Goal: Transaction & Acquisition: Purchase product/service

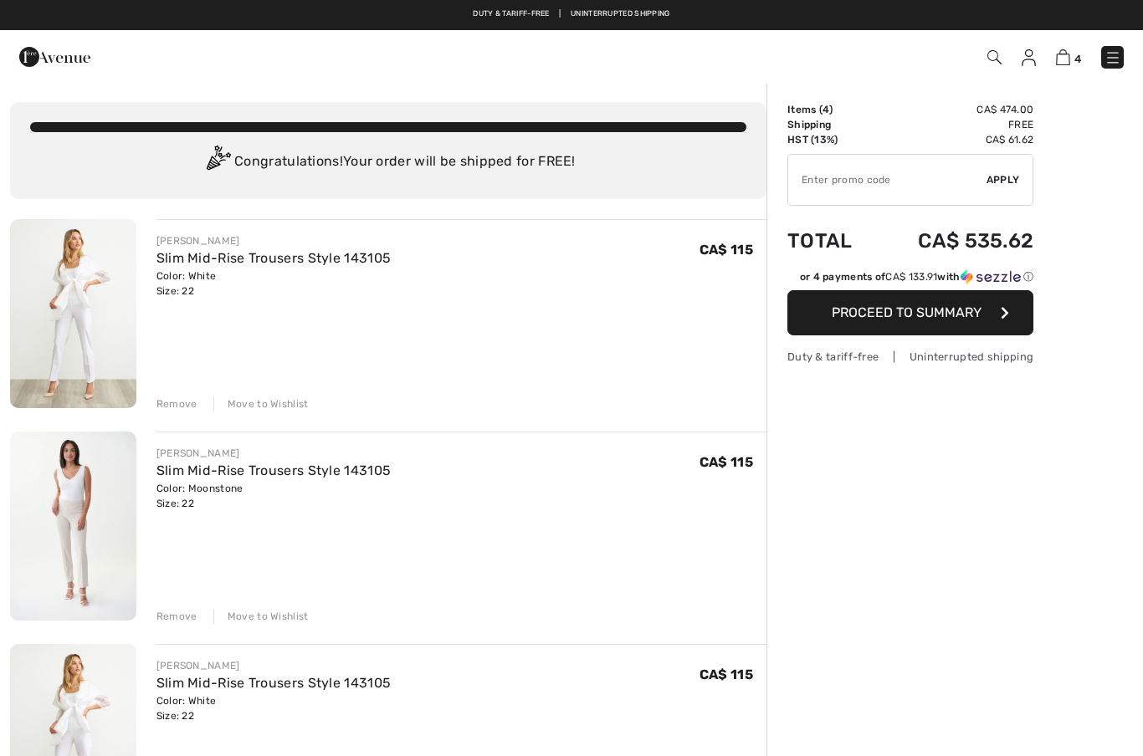
click at [267, 609] on div "Move to Wishlist" at bounding box center [260, 616] width 95 height 15
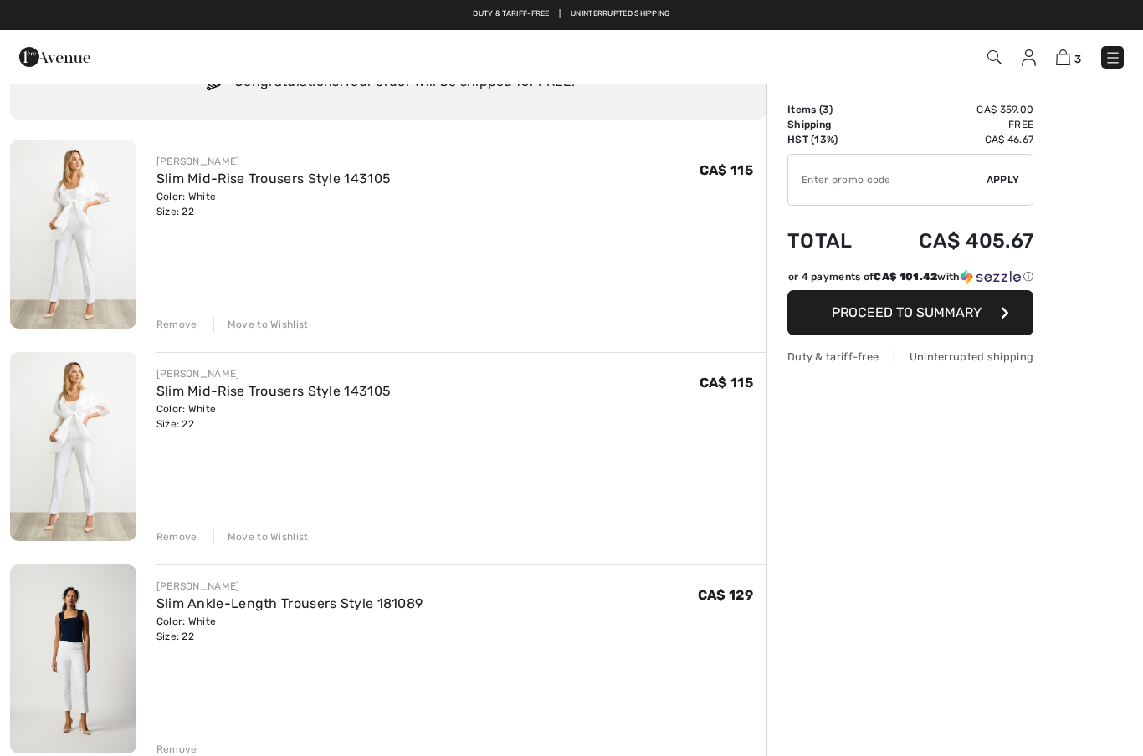
scroll to position [79, 0]
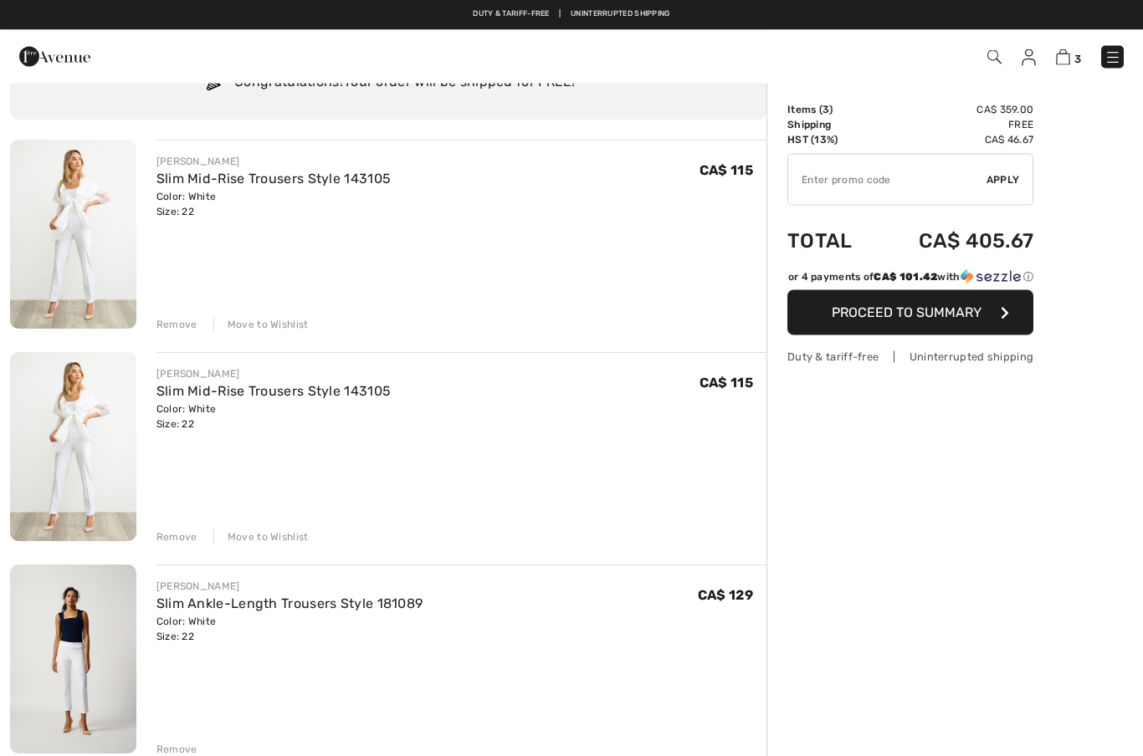
click at [171, 325] on div "Remove" at bounding box center [176, 325] width 41 height 15
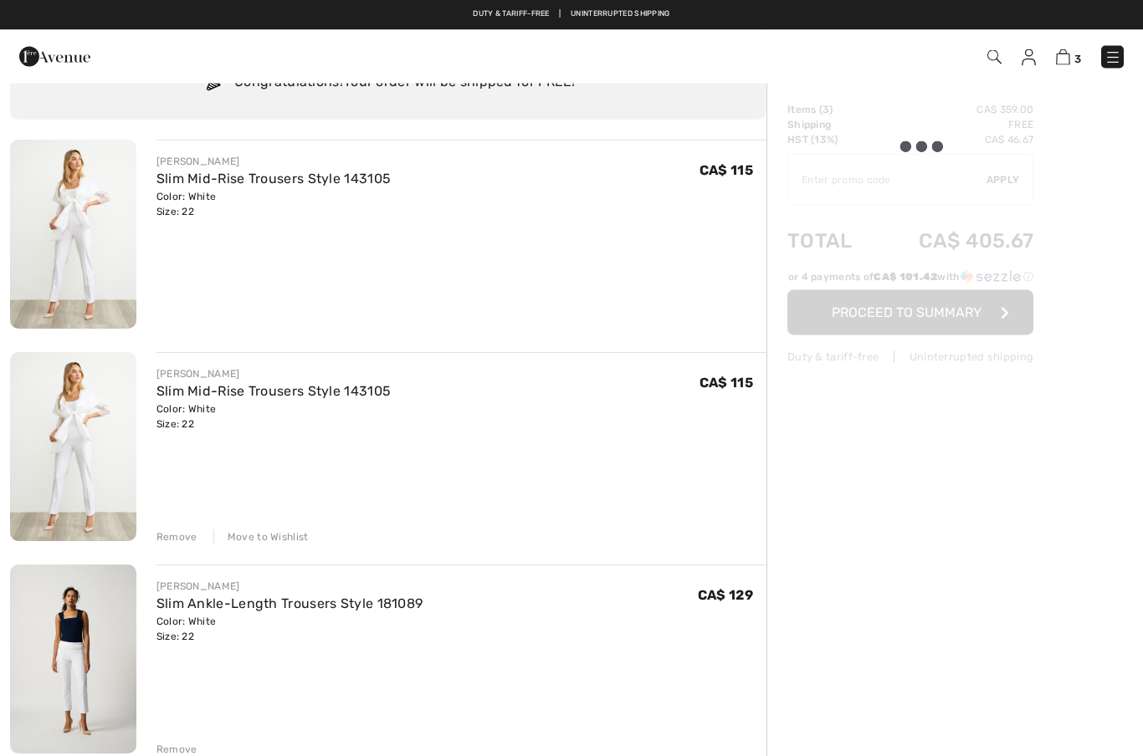
scroll to position [79, 0]
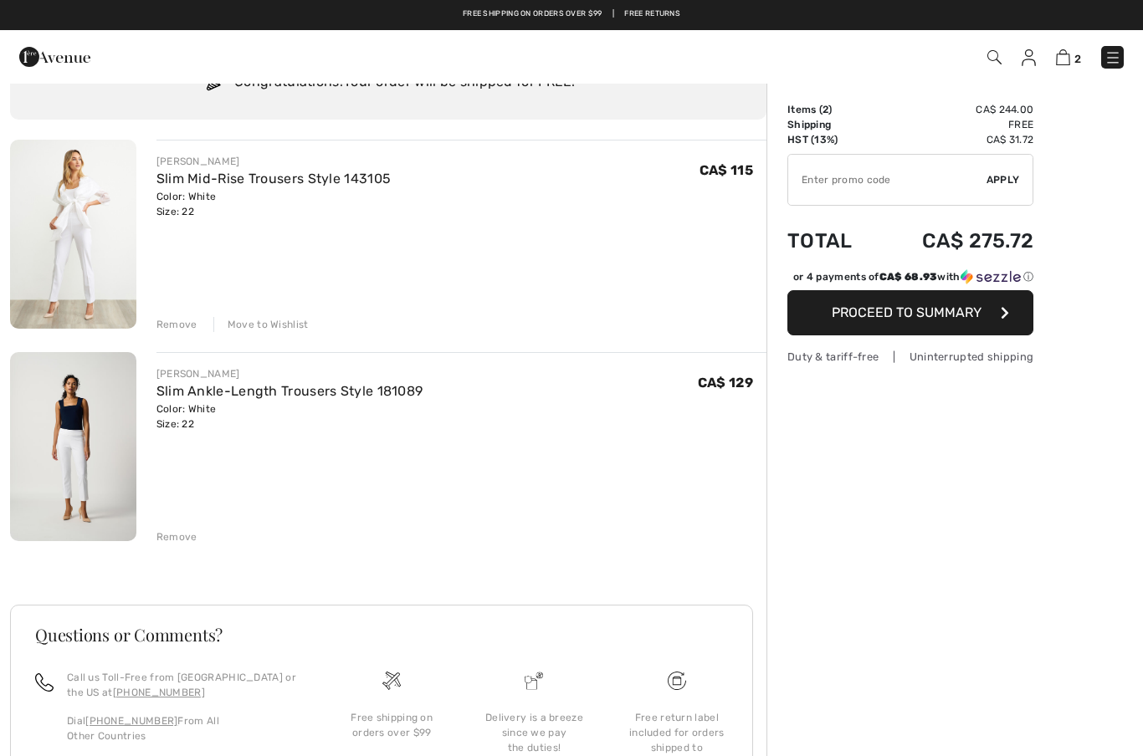
click at [170, 322] on div "Remove" at bounding box center [176, 324] width 41 height 15
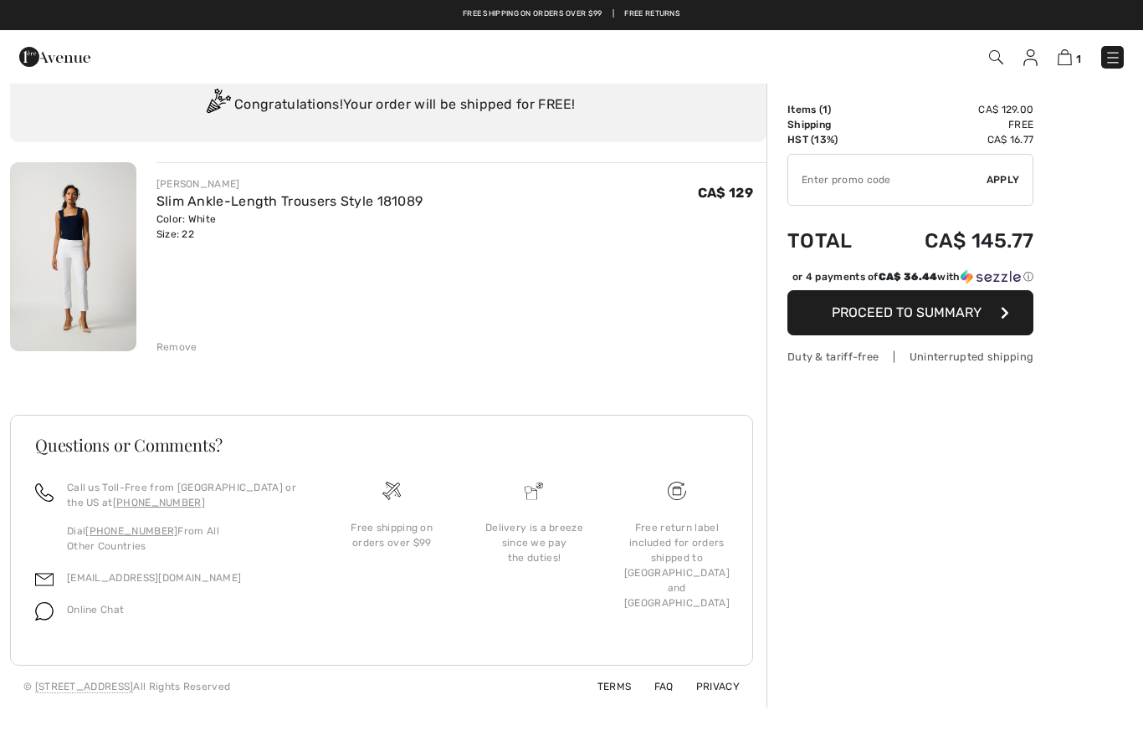
click at [211, 205] on link "Slim Ankle-Length Trousers Style 181089" at bounding box center [289, 201] width 267 height 16
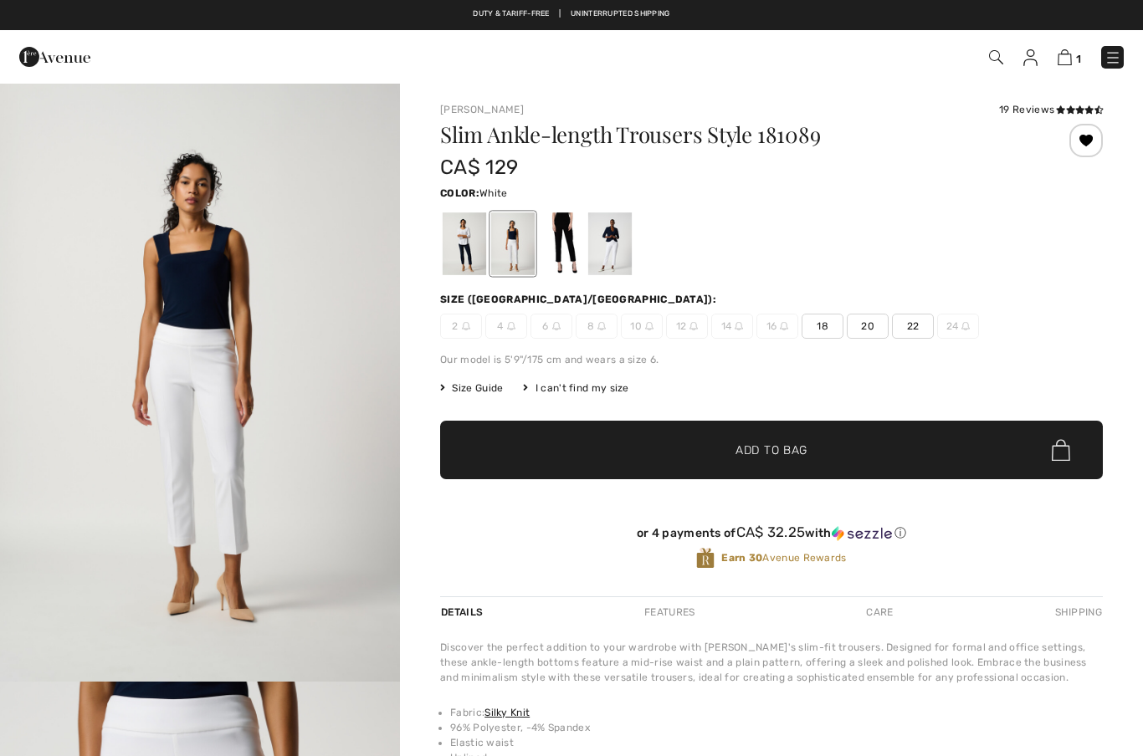
checkbox input "true"
click at [902, 330] on span "22" at bounding box center [913, 326] width 42 height 25
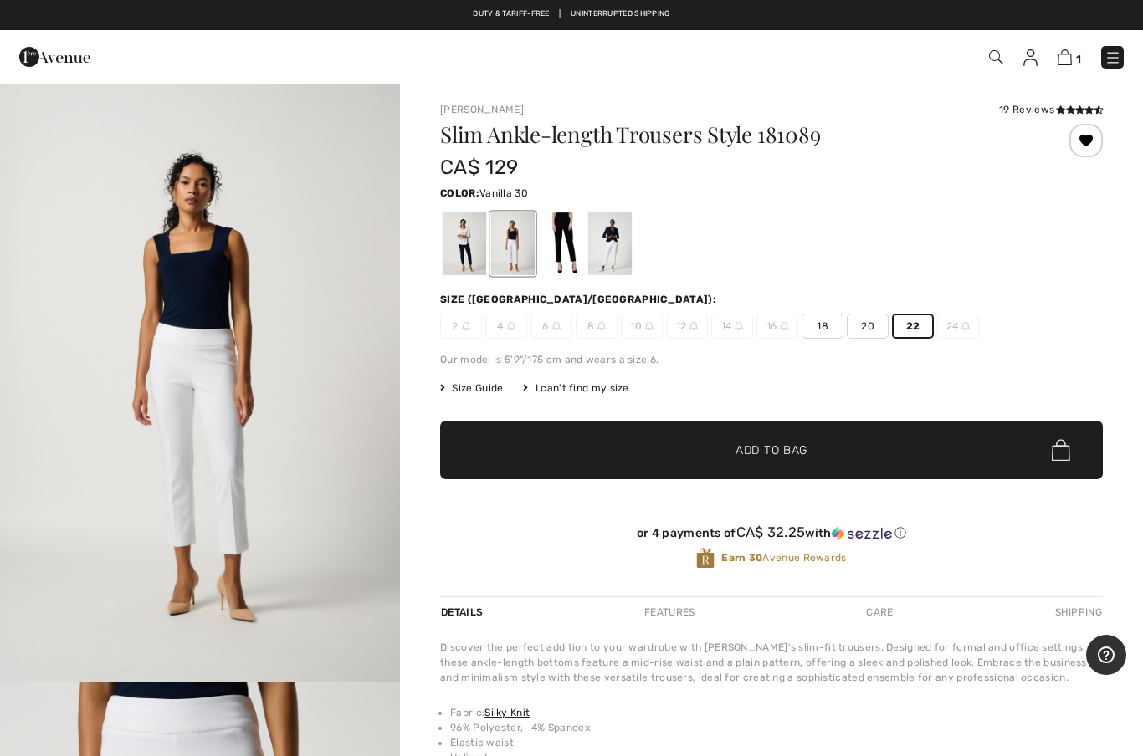
click at [608, 252] on div at bounding box center [610, 243] width 44 height 63
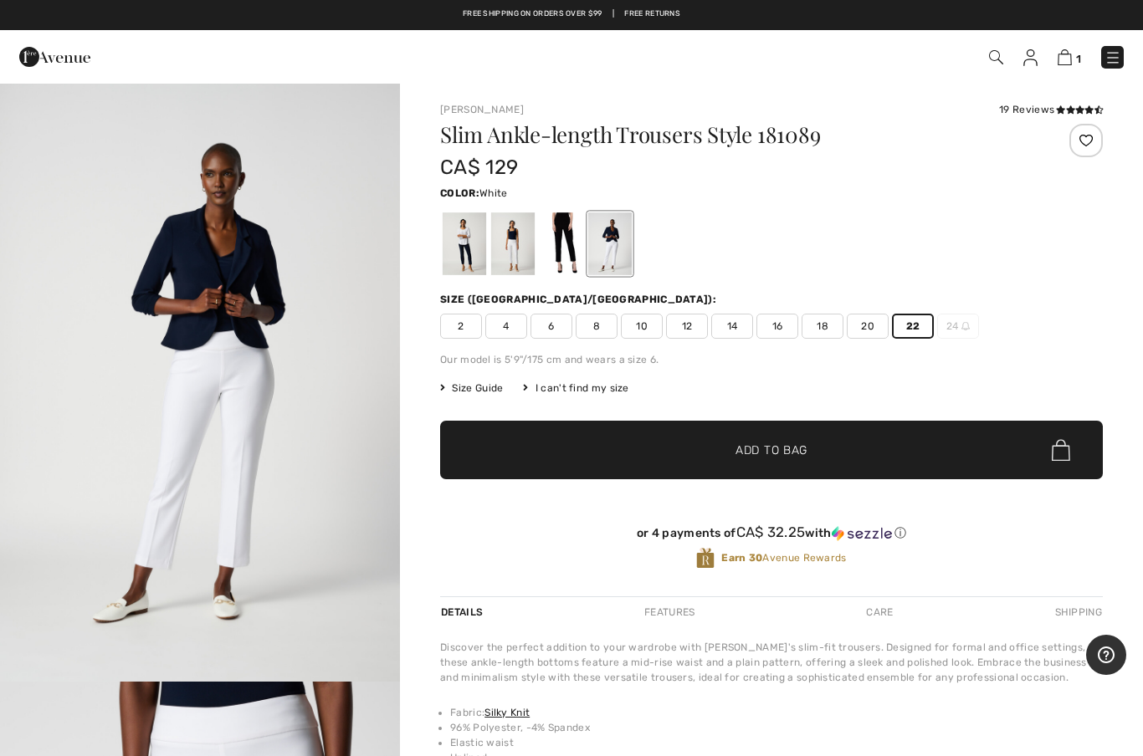
click at [515, 258] on div at bounding box center [513, 243] width 44 height 63
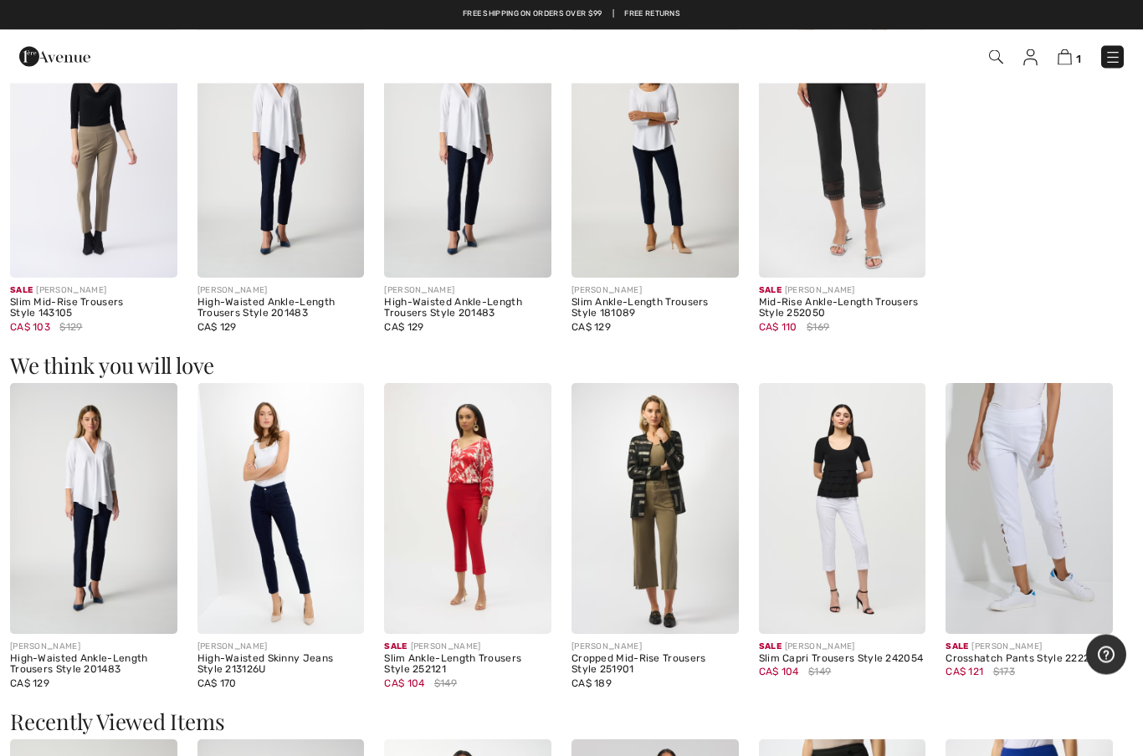
scroll to position [1047, 0]
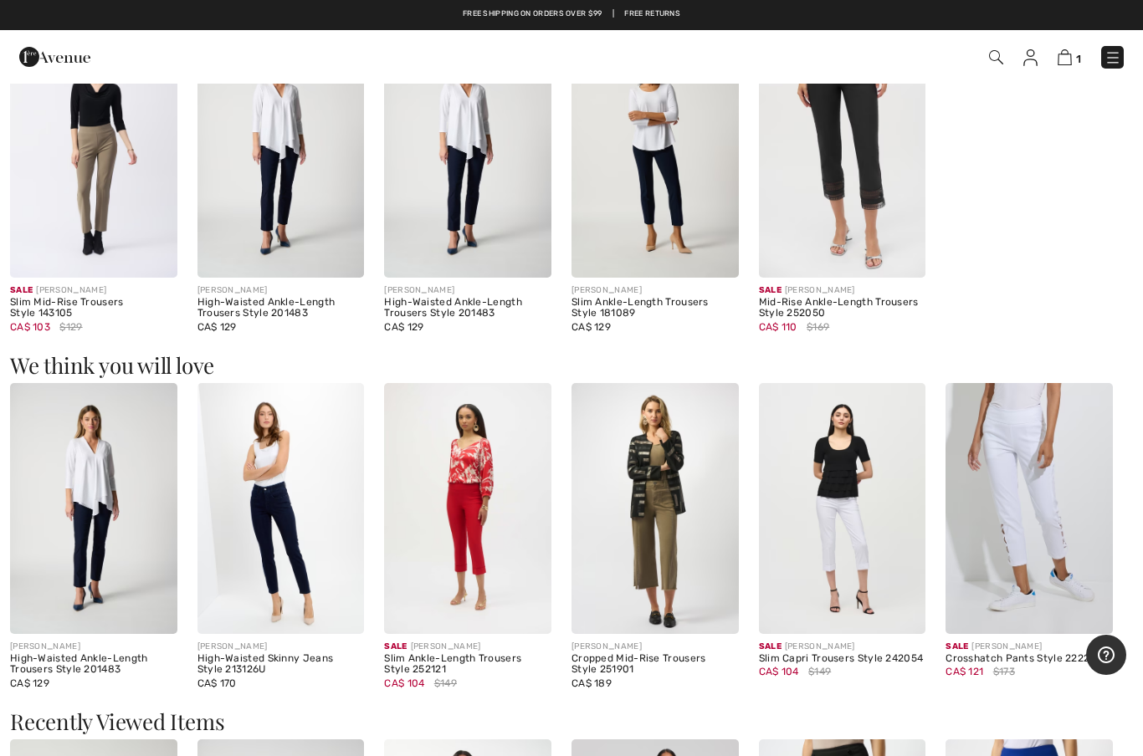
click at [1040, 174] on div "Sale JOSEPH RIBKOFF Slim Mid-Rise Trousers Style 143105 CA$ 103 $129 JOSEPH RIB…" at bounding box center [571, 191] width 1123 height 328
click at [678, 217] on img at bounding box center [654, 152] width 167 height 250
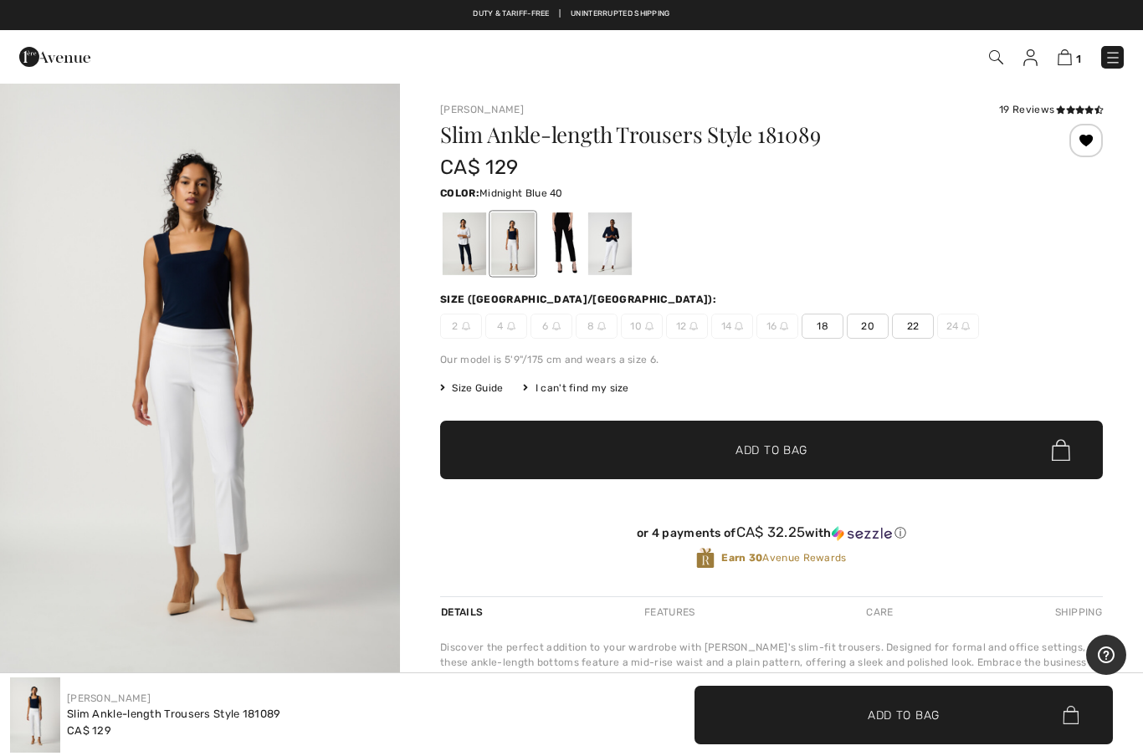
click at [456, 258] on div at bounding box center [465, 243] width 44 height 63
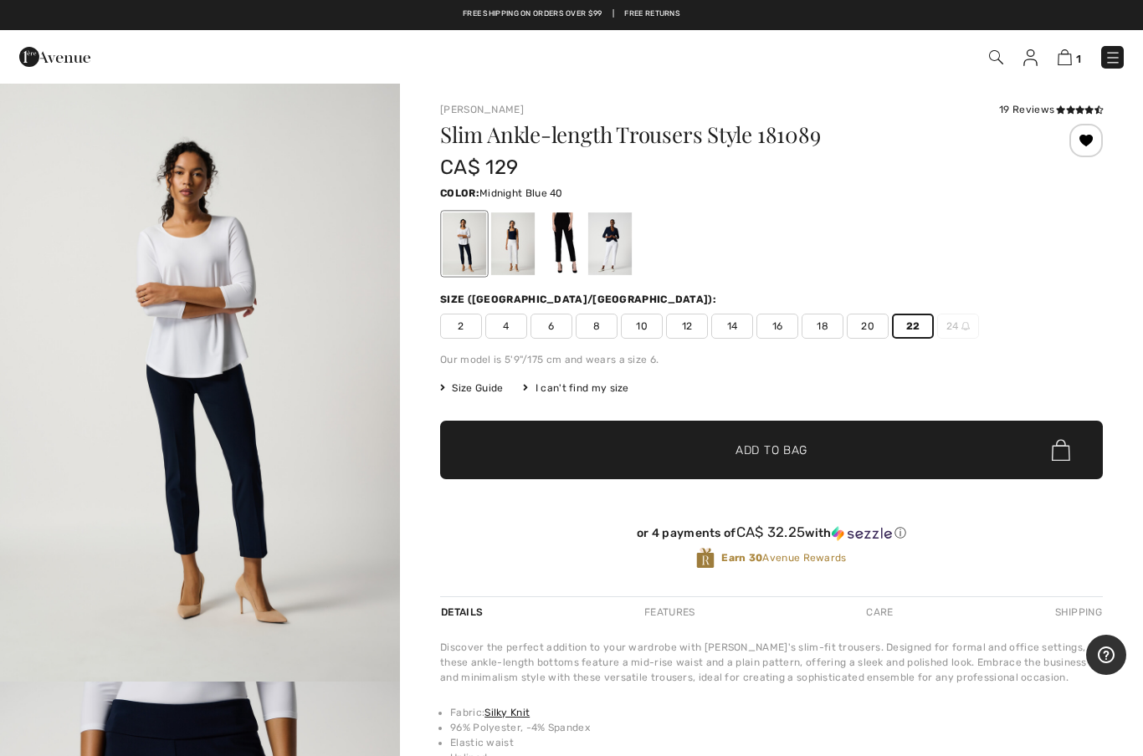
click at [564, 258] on div at bounding box center [562, 243] width 44 height 63
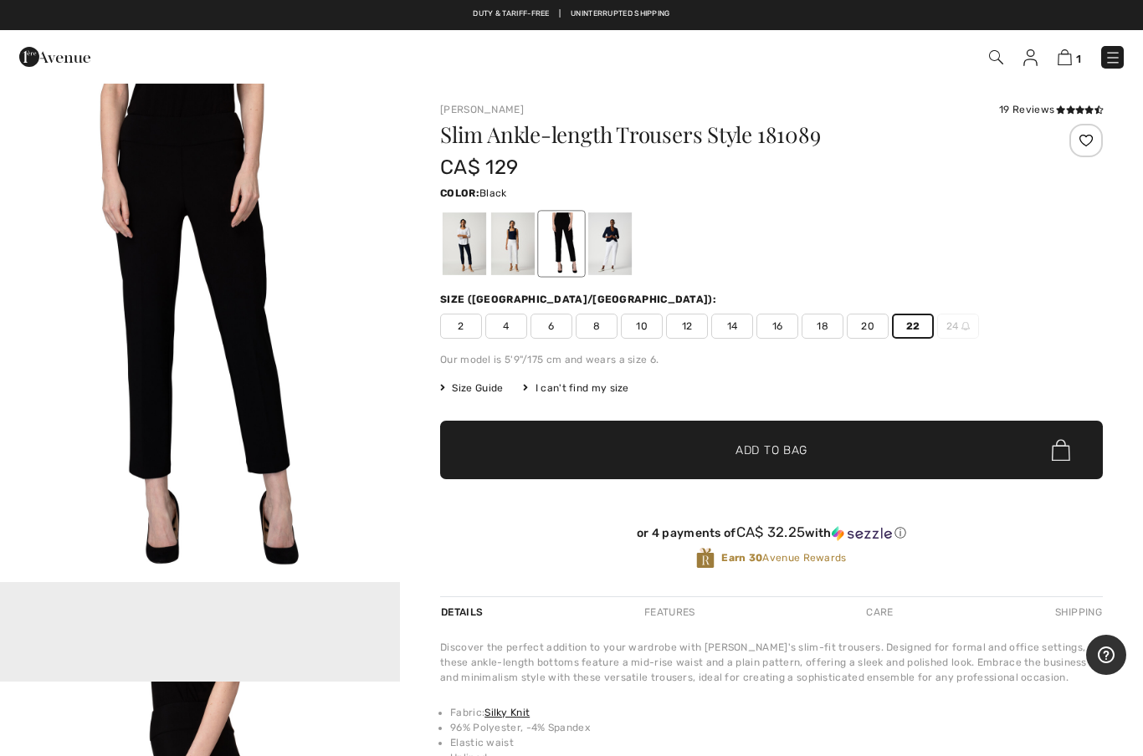
click at [463, 248] on div at bounding box center [465, 243] width 44 height 63
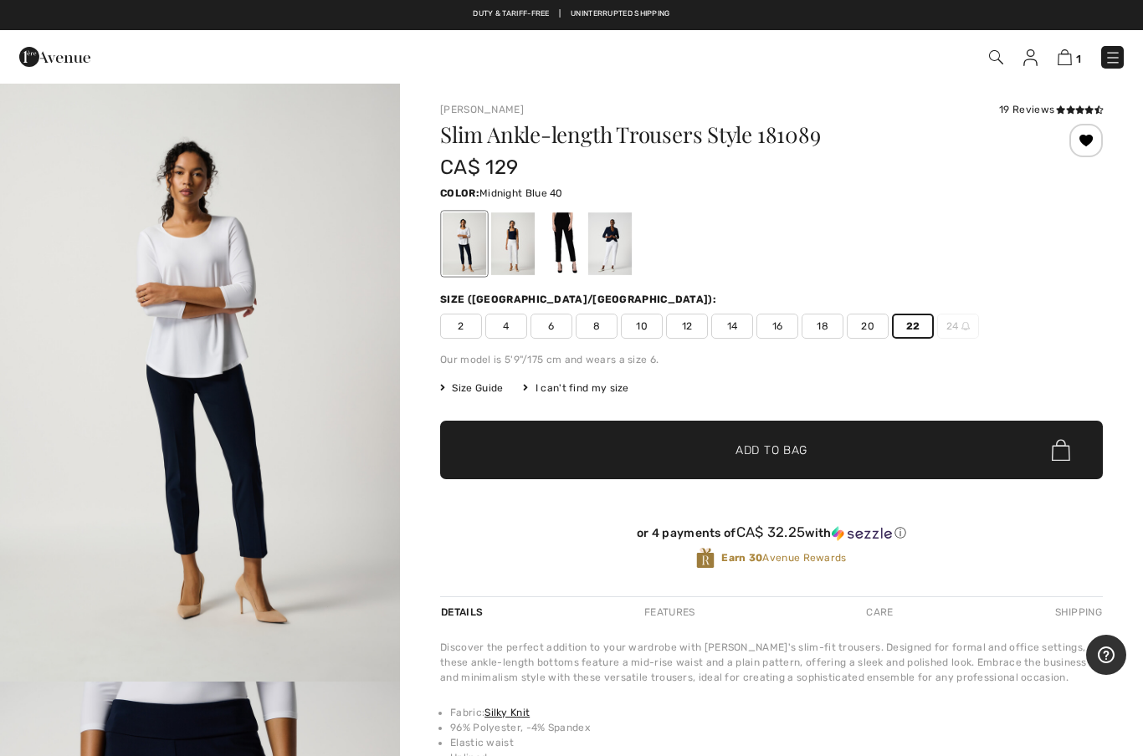
click at [750, 446] on span "Add to Bag" at bounding box center [771, 451] width 72 height 18
click at [795, 459] on span "✔ Added to Bag Add to Bag" at bounding box center [771, 450] width 663 height 59
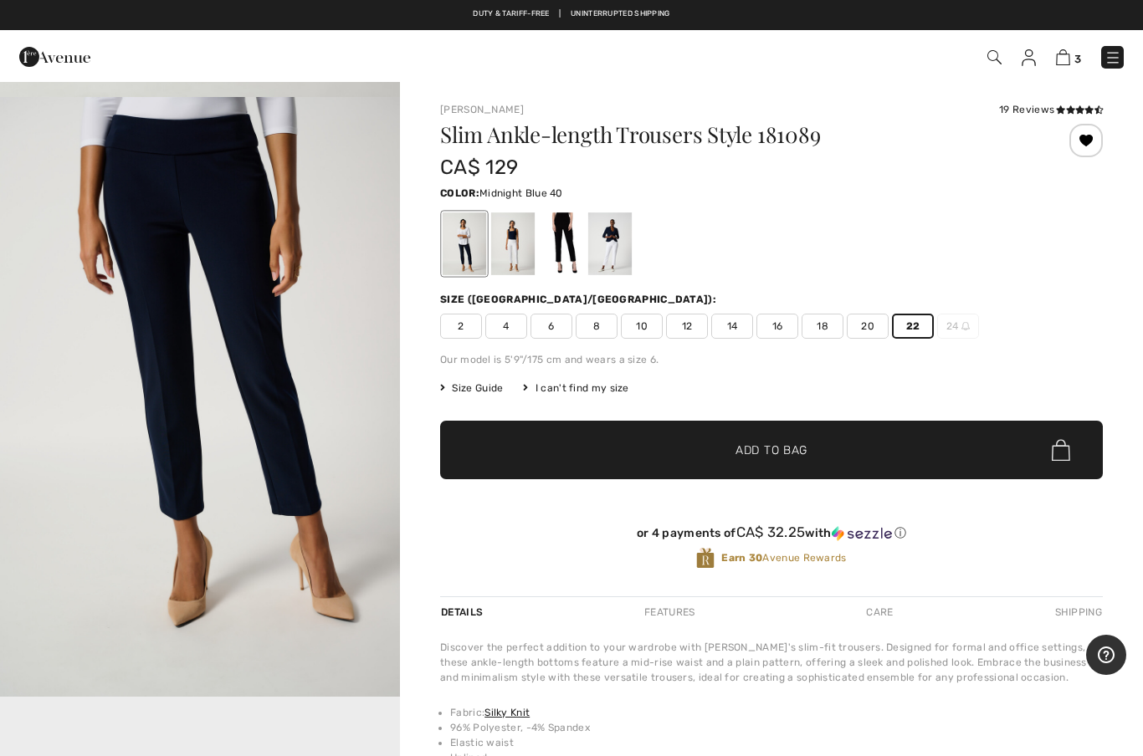
scroll to position [587, 0]
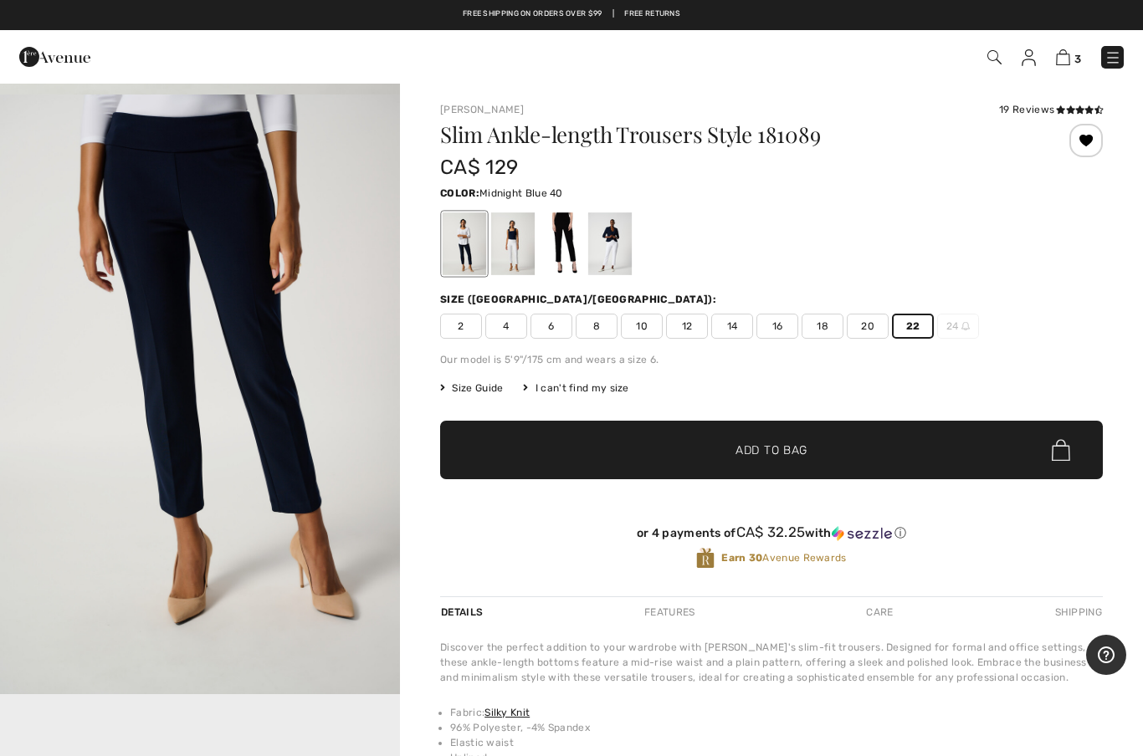
click at [520, 255] on div at bounding box center [513, 243] width 44 height 63
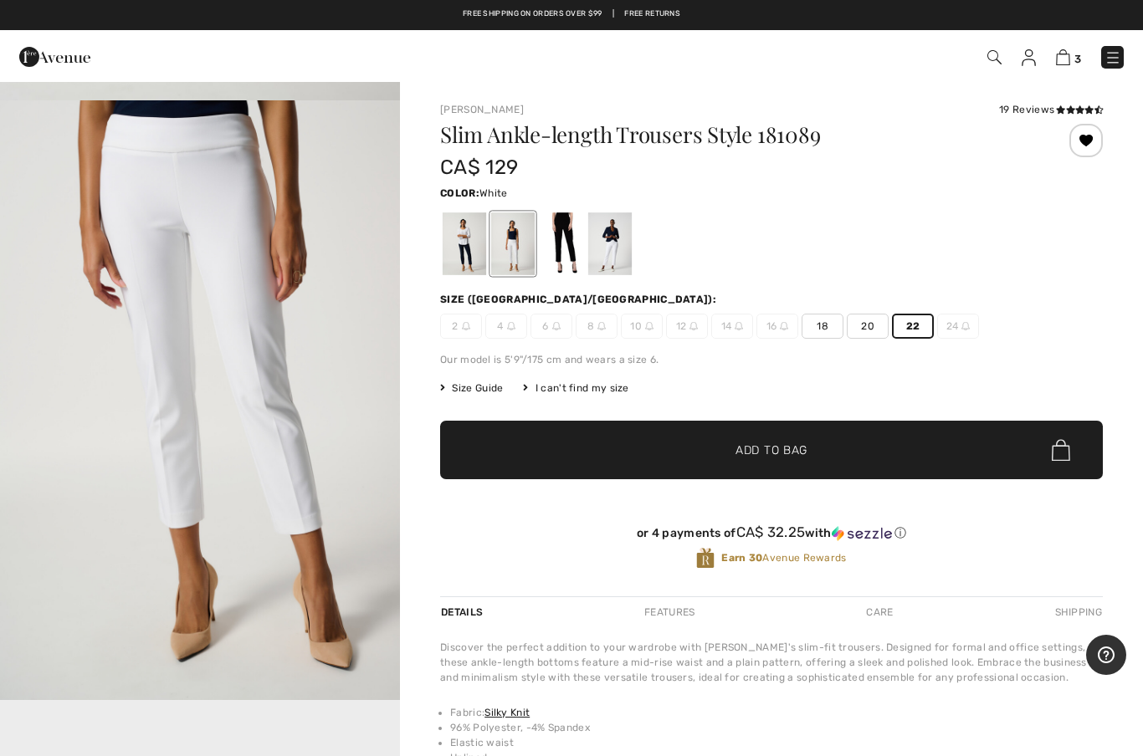
scroll to position [596, 0]
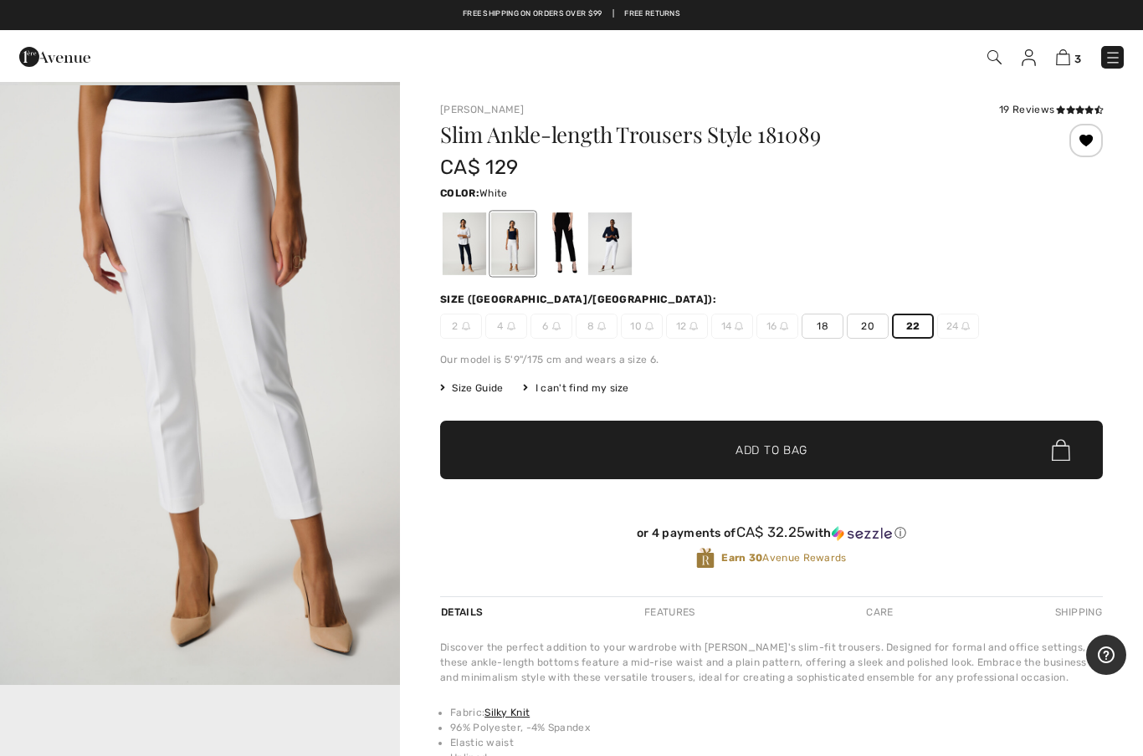
click at [272, 420] on img "2 / 4" at bounding box center [200, 385] width 400 height 600
click at [1064, 64] on img at bounding box center [1063, 57] width 14 height 16
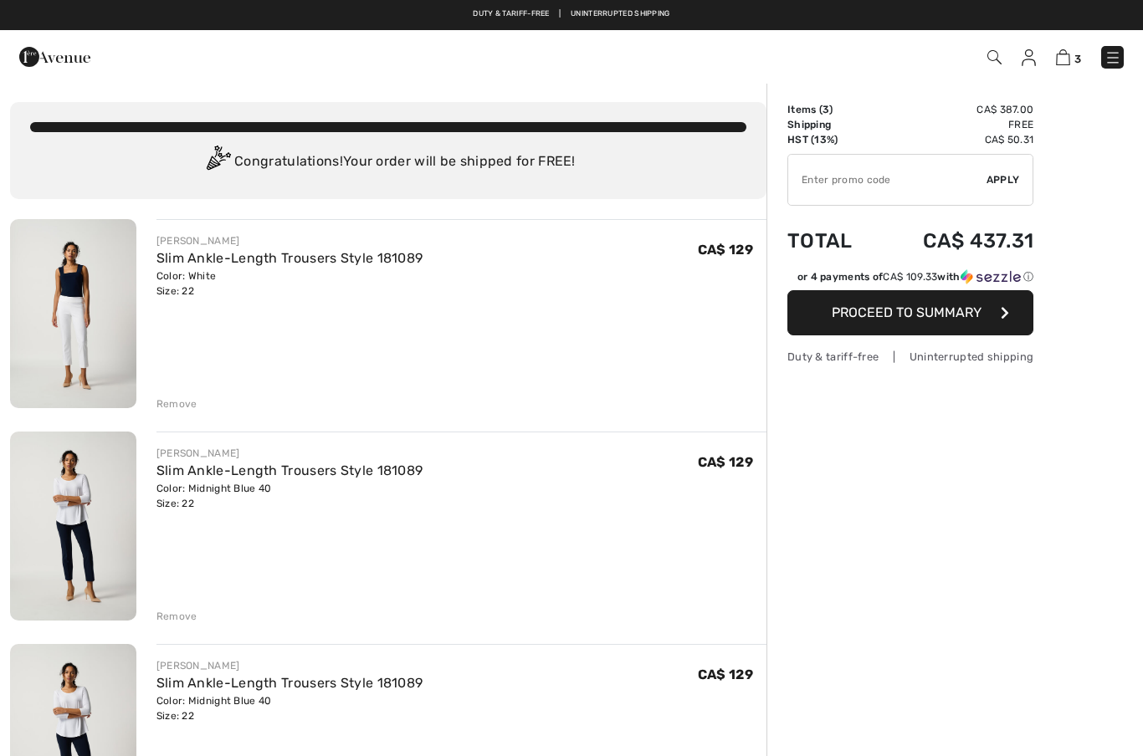
checkbox input "true"
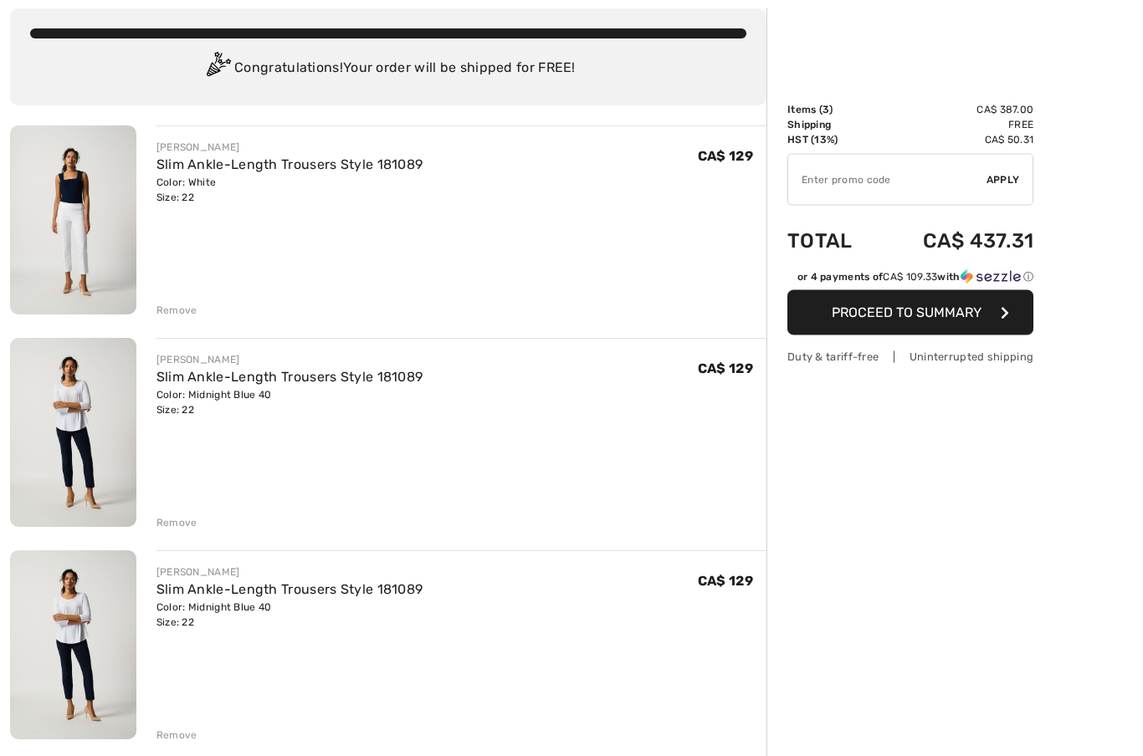
scroll to position [94, 0]
click at [173, 727] on div "Remove" at bounding box center [461, 733] width 610 height 18
click at [173, 736] on div "Remove" at bounding box center [176, 735] width 41 height 15
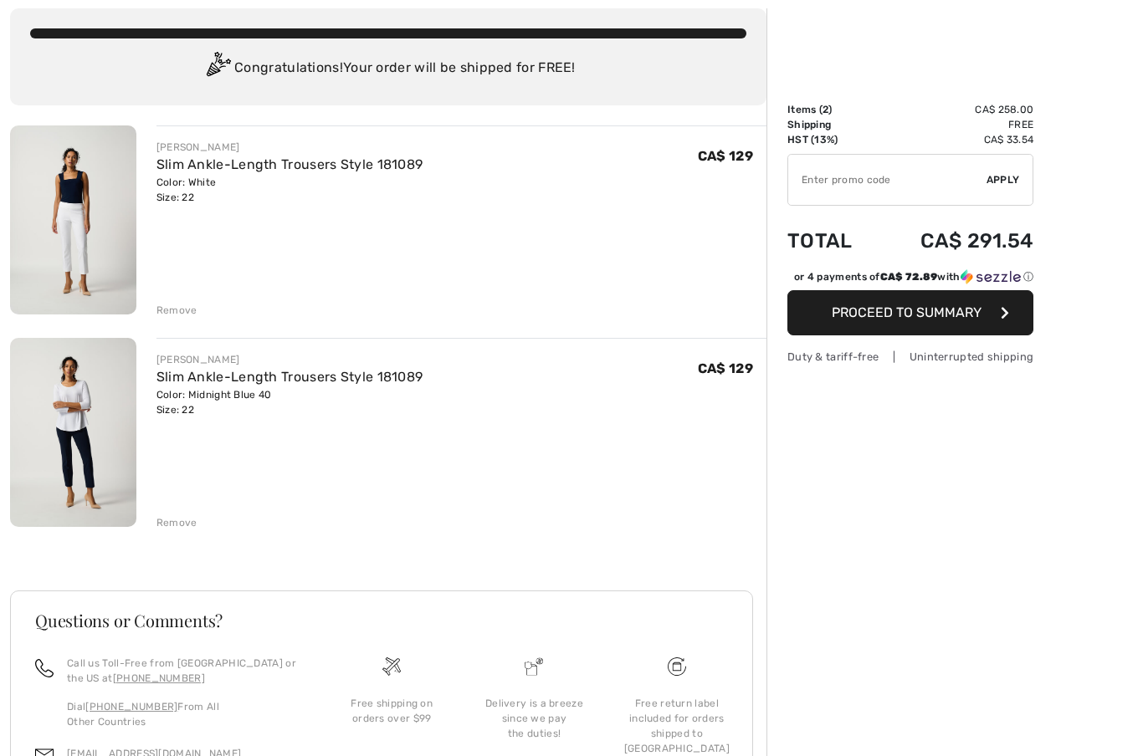
click at [915, 315] on span "Proceed to Summary" at bounding box center [907, 313] width 150 height 16
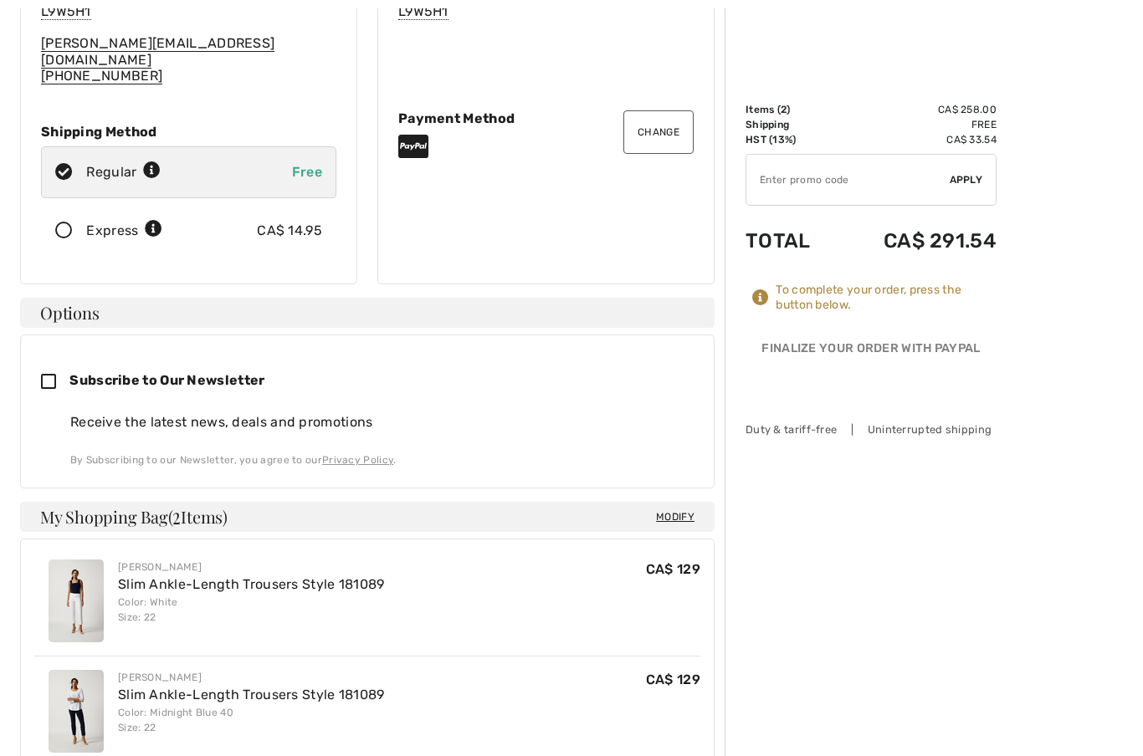
scroll to position [304, 0]
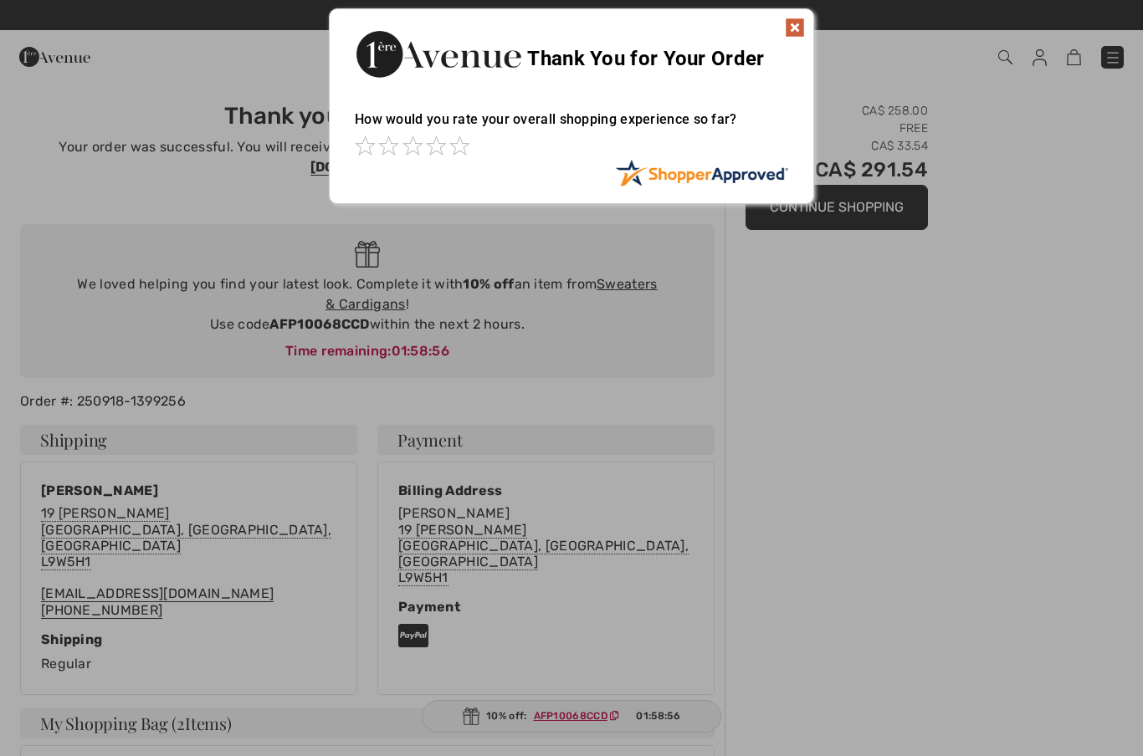
click at [790, 28] on img at bounding box center [795, 28] width 20 height 20
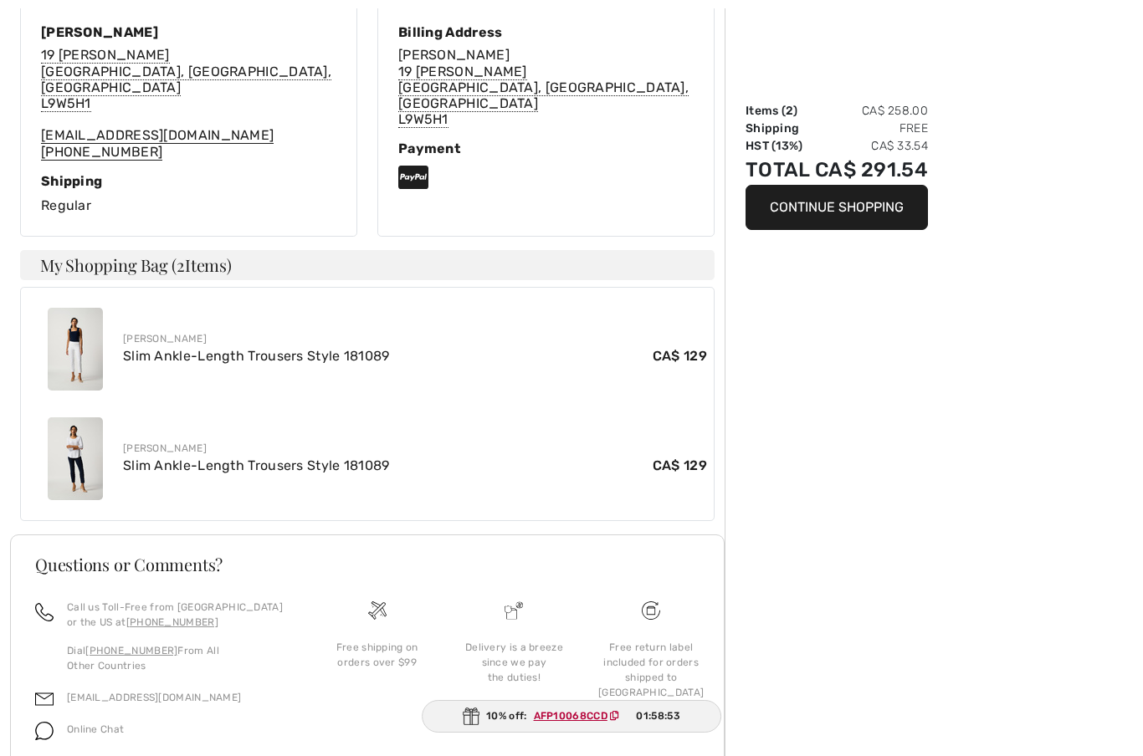
scroll to position [492, 0]
